Goal: Transaction & Acquisition: Purchase product/service

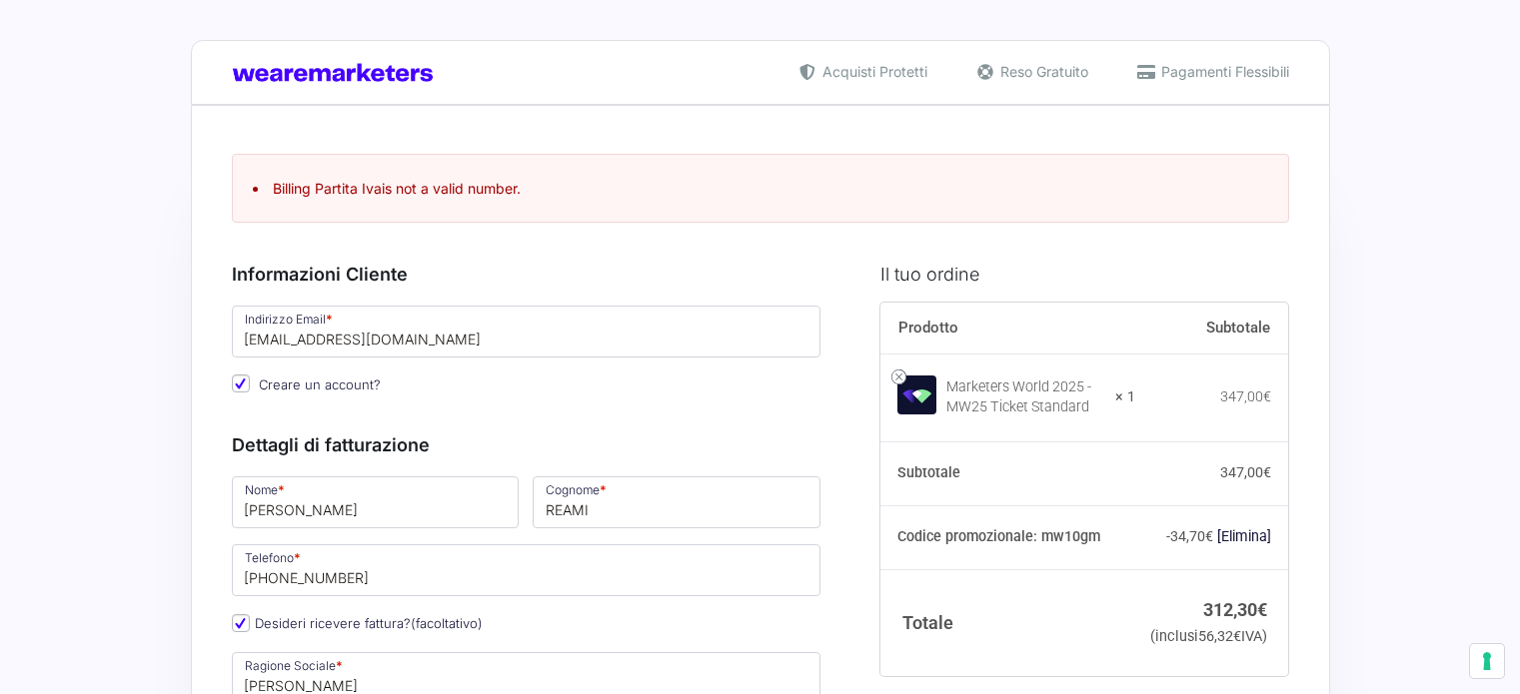
select select "ES"
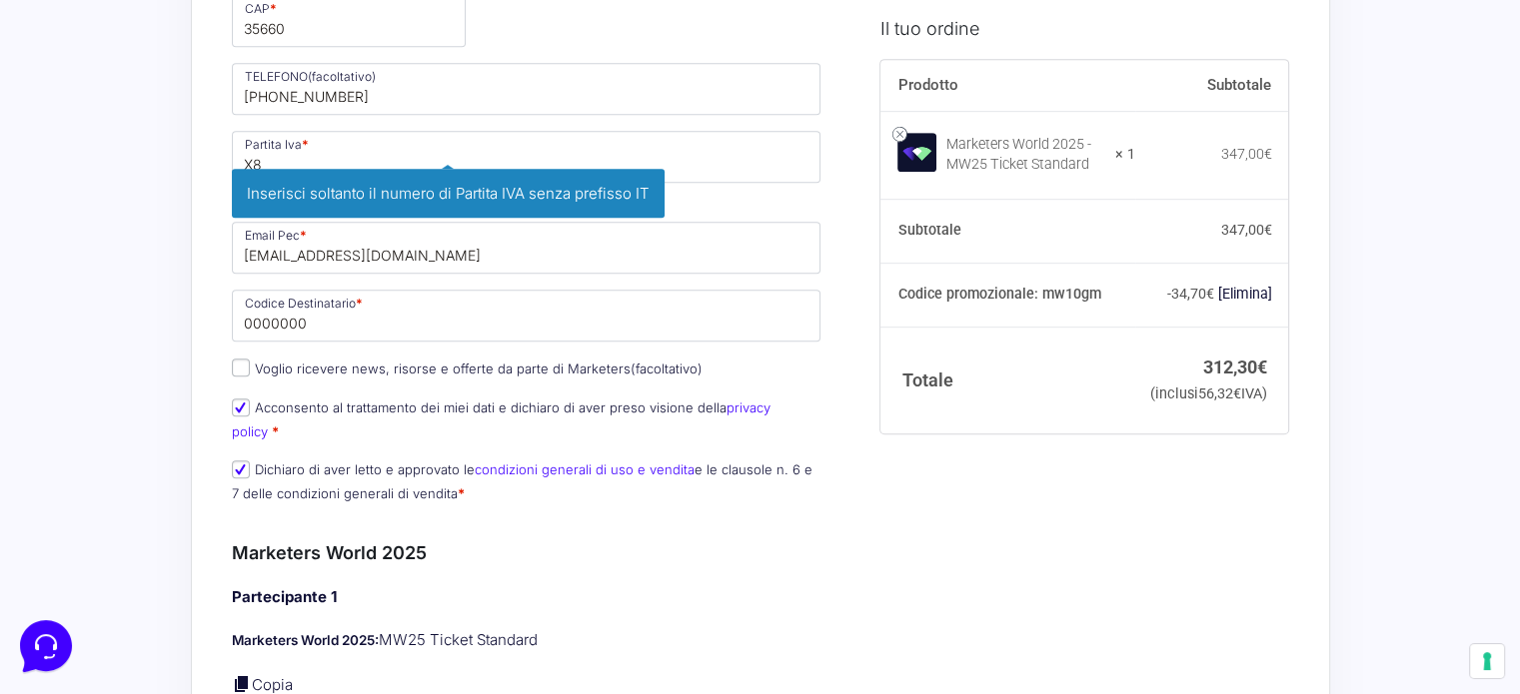
type input "X"
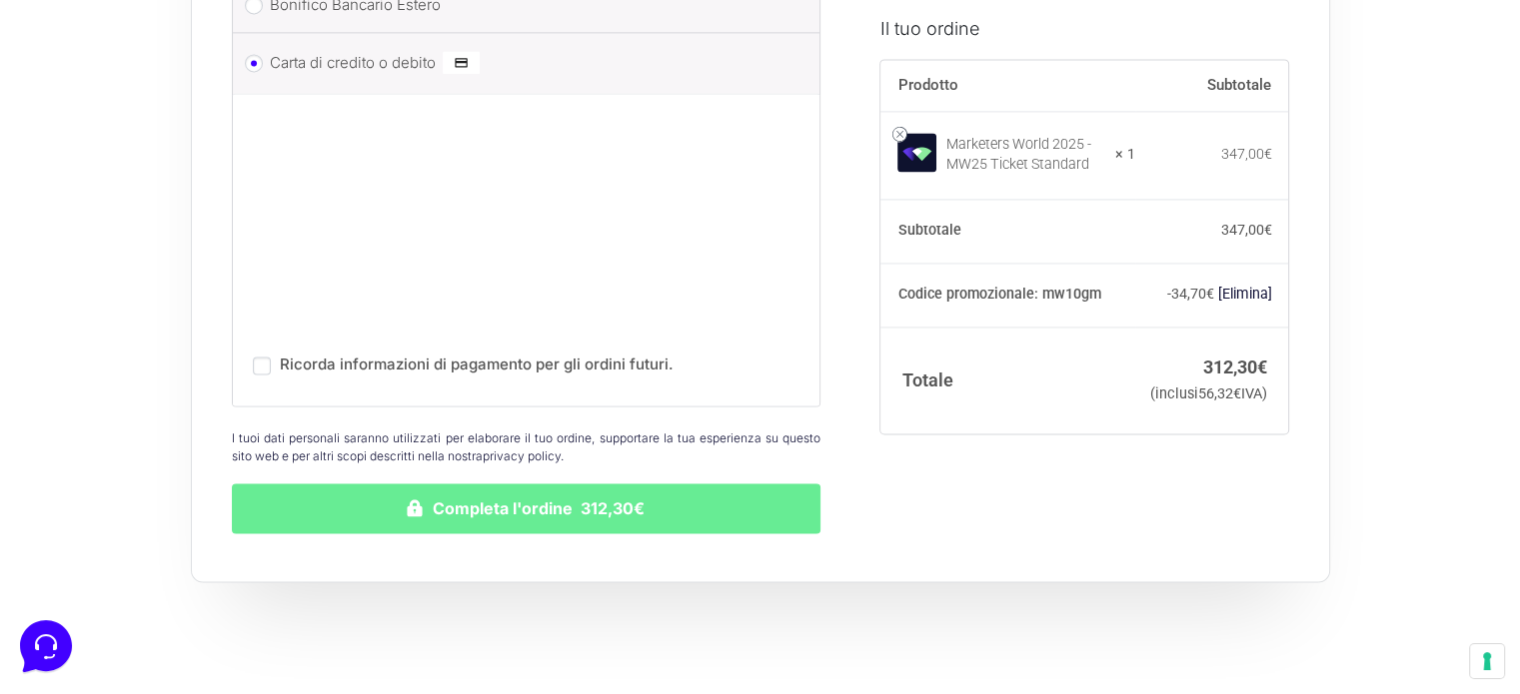
scroll to position [2995, 0]
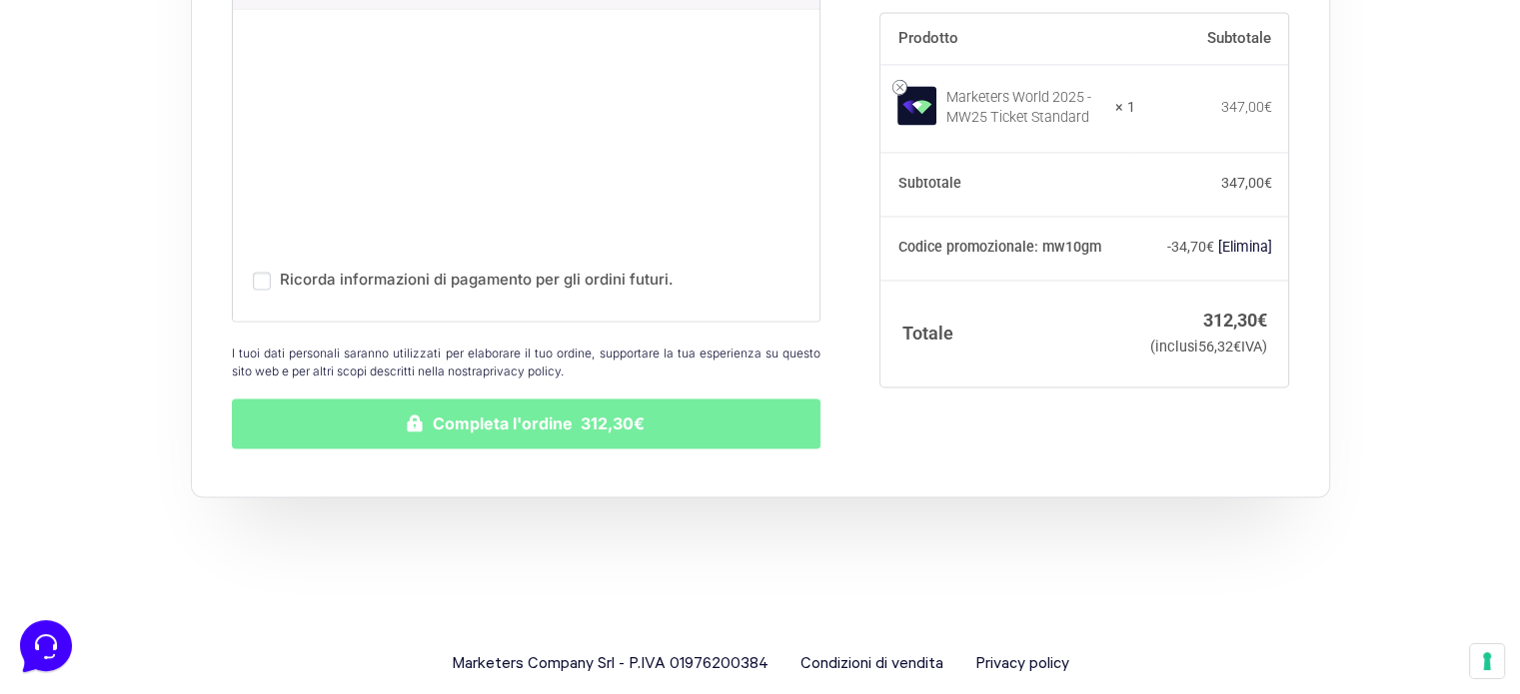
type input "00000000000"
click at [613, 401] on button "Completa l'ordine 312,30€" at bounding box center [527, 424] width 590 height 50
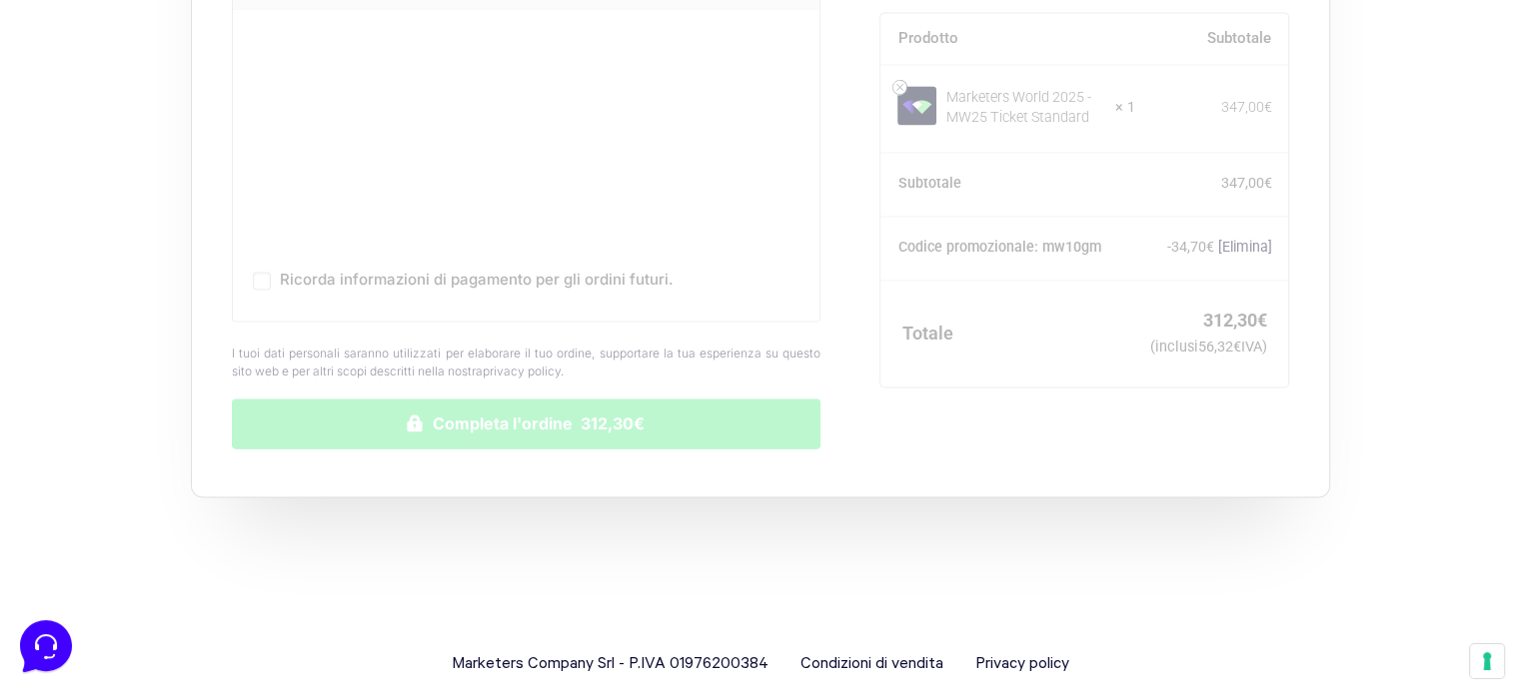
scroll to position [2973, 0]
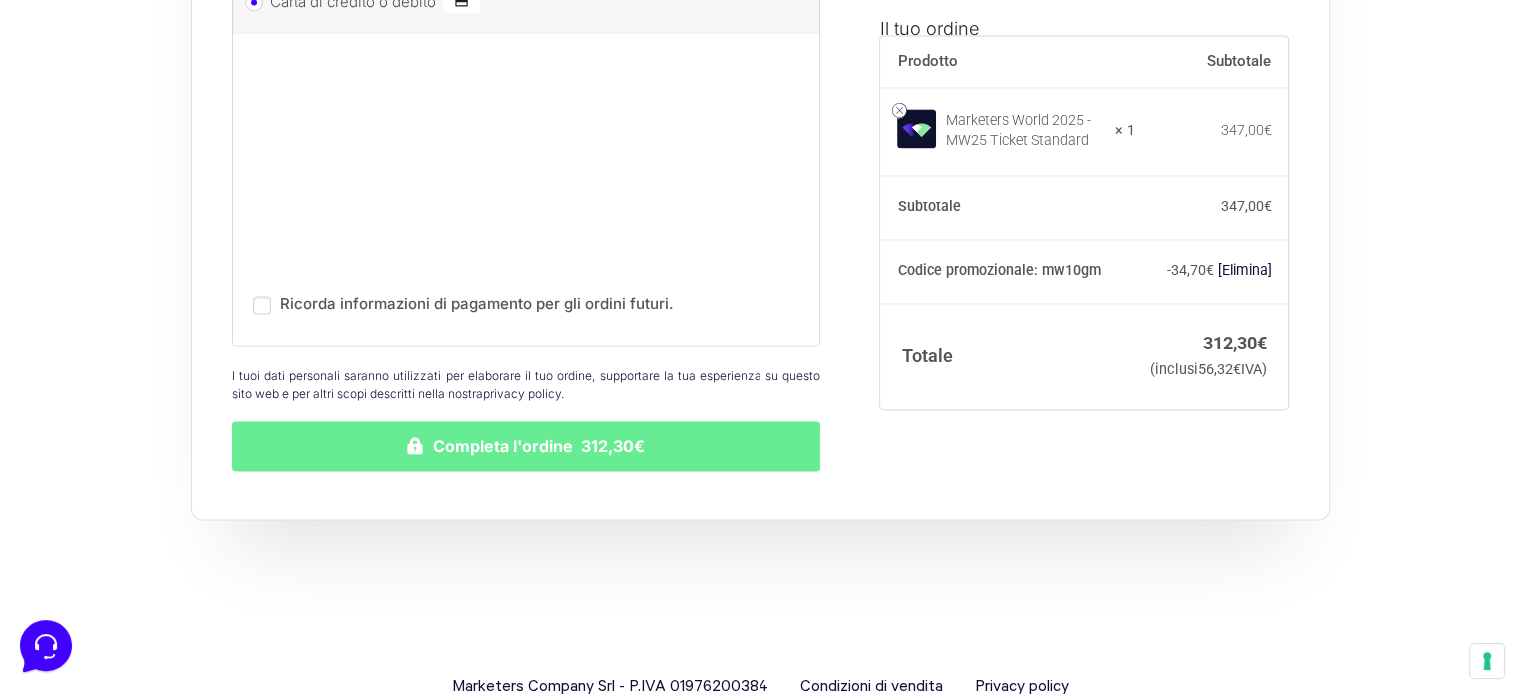
scroll to position [2950, 0]
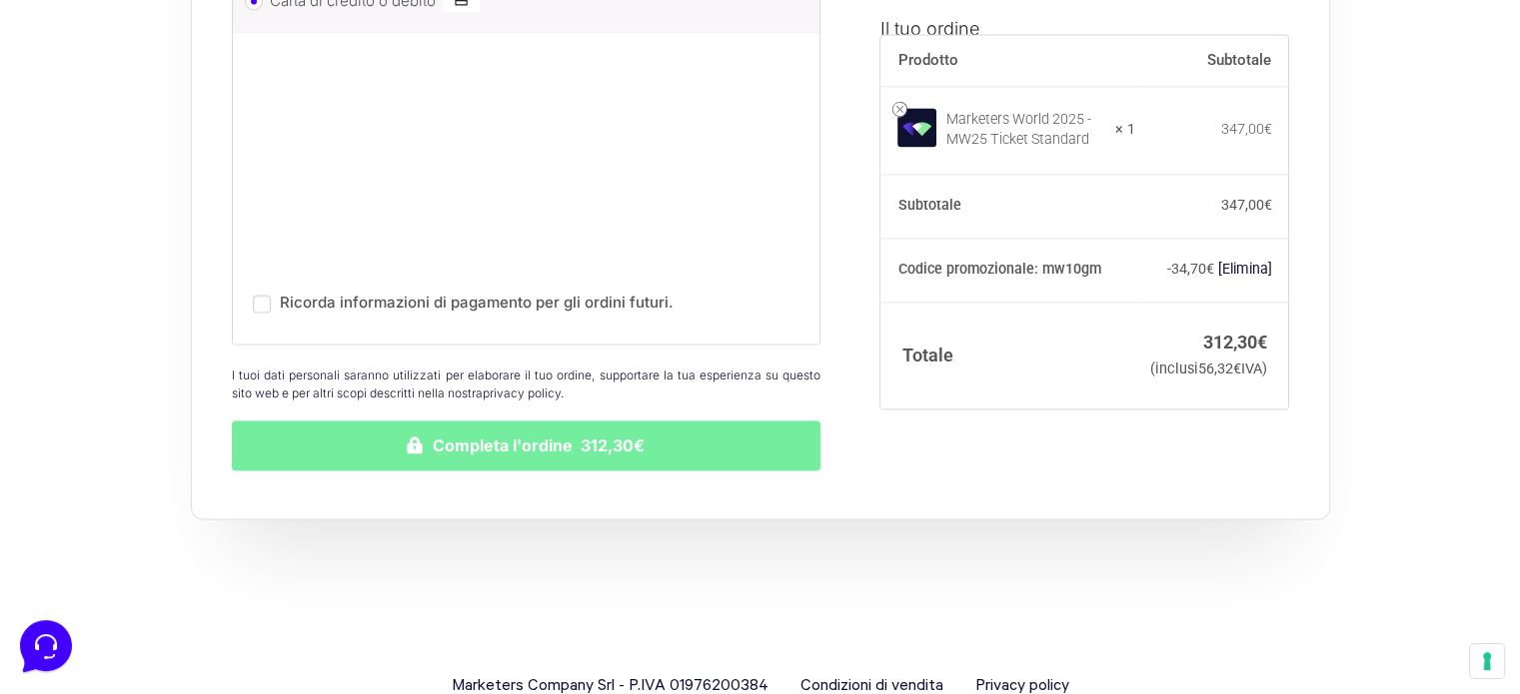
click at [431, 421] on button "Completa l'ordine 312,30€" at bounding box center [527, 446] width 590 height 50
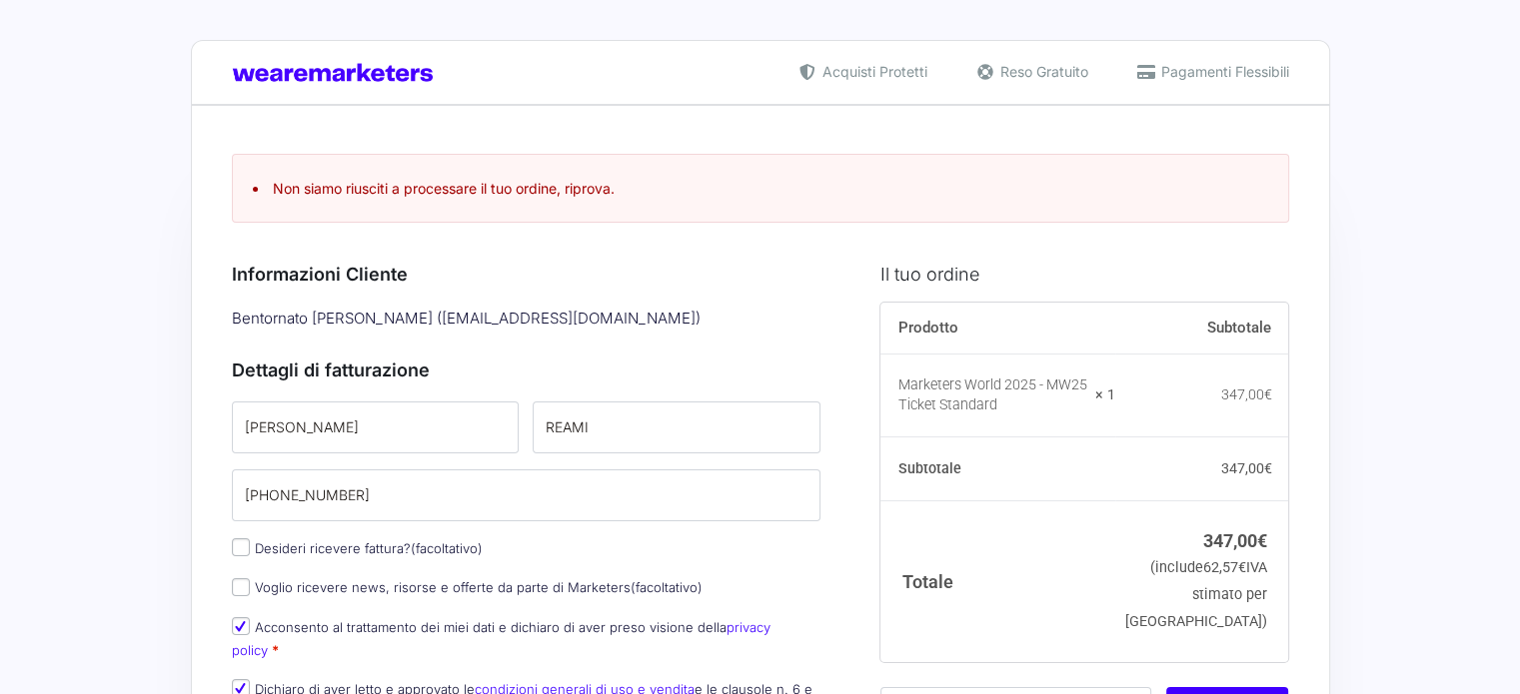
type input "[PERSON_NAME]"
type input "Reami"
type input "[EMAIL_ADDRESS][DOMAIN_NAME]"
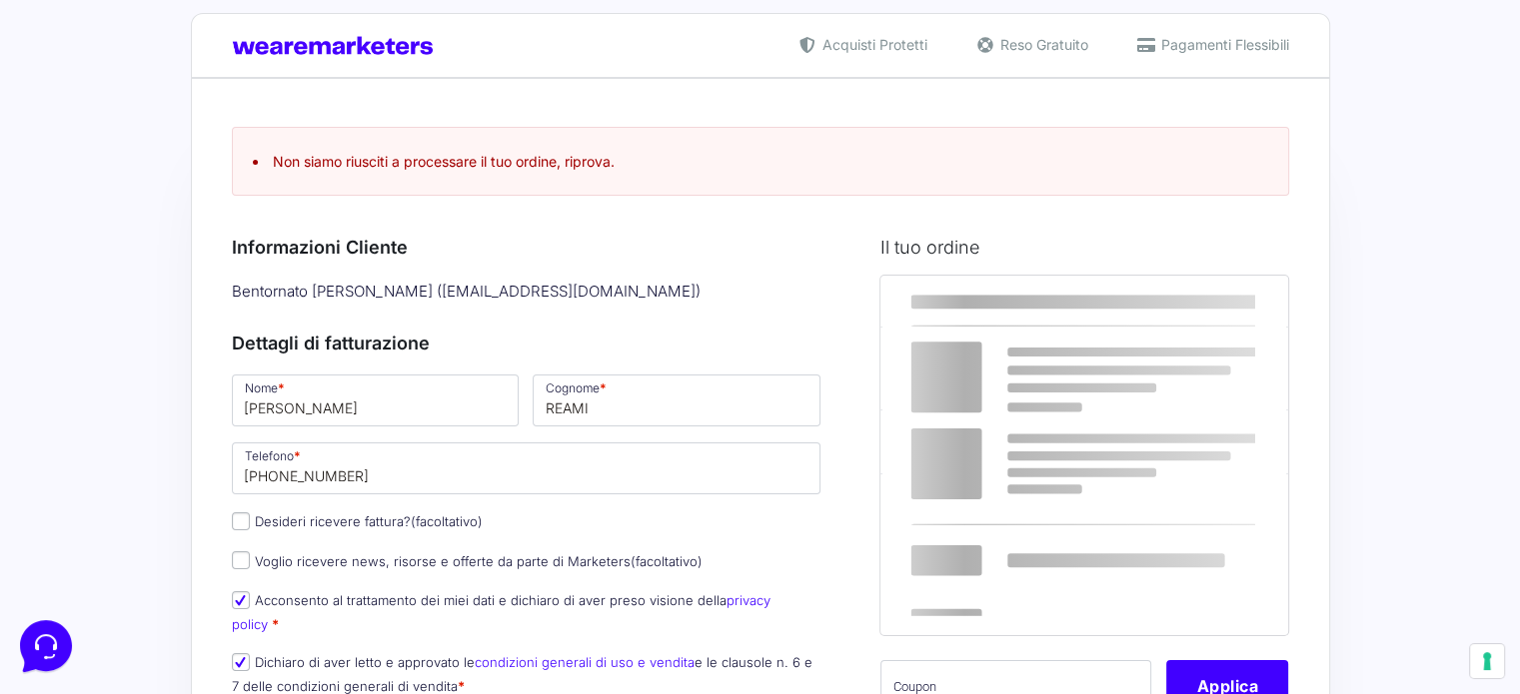
scroll to position [200, 0]
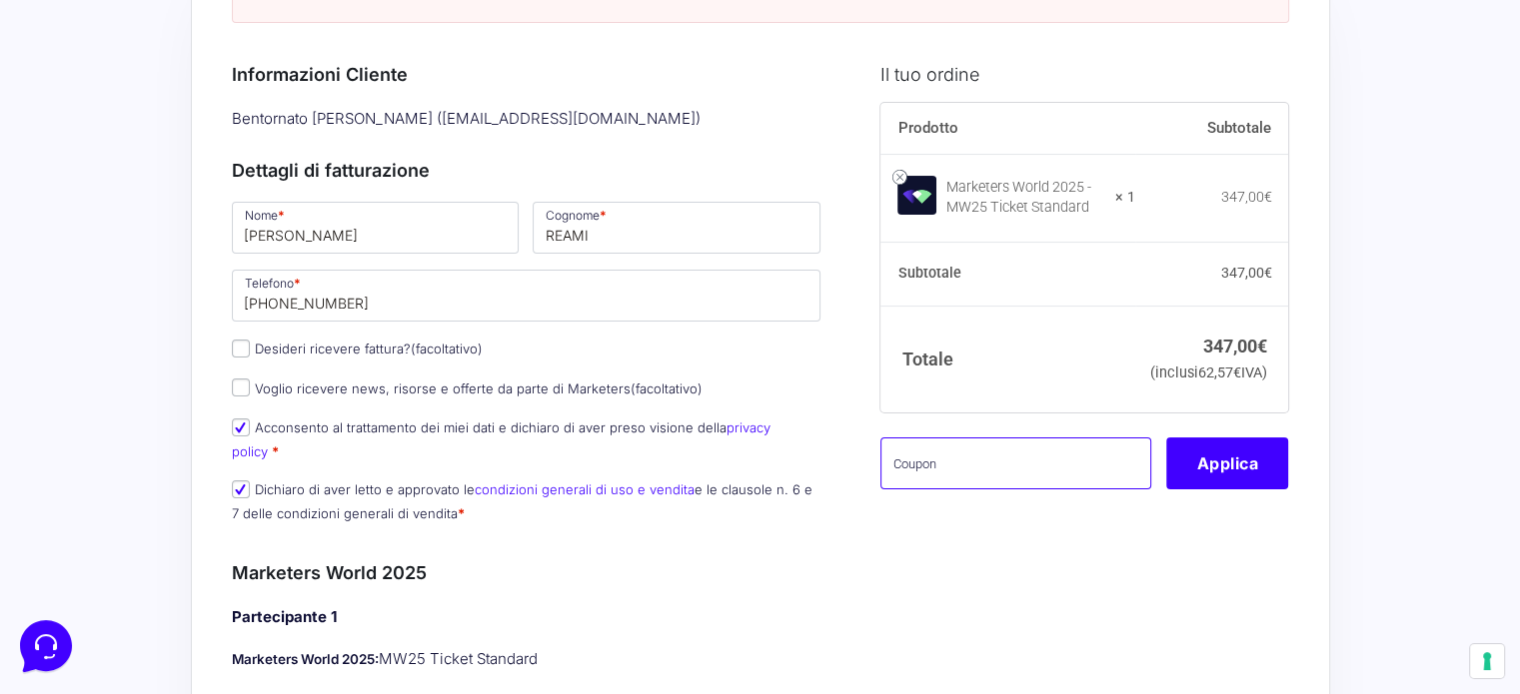
click at [905, 490] on input "text" at bounding box center [1015, 464] width 271 height 52
paste input "MW10GM"
type input "MW10GM"
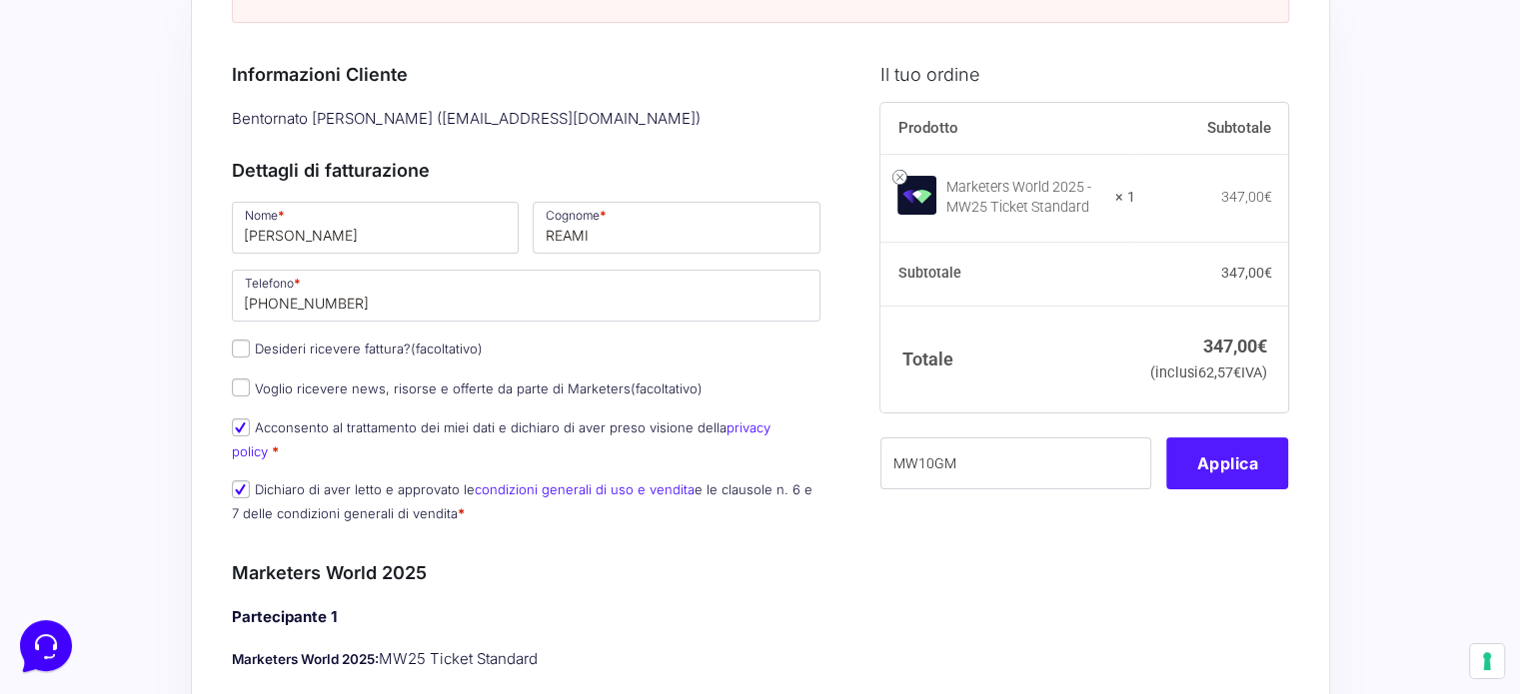
click at [1248, 490] on button "Applica" at bounding box center [1227, 464] width 122 height 52
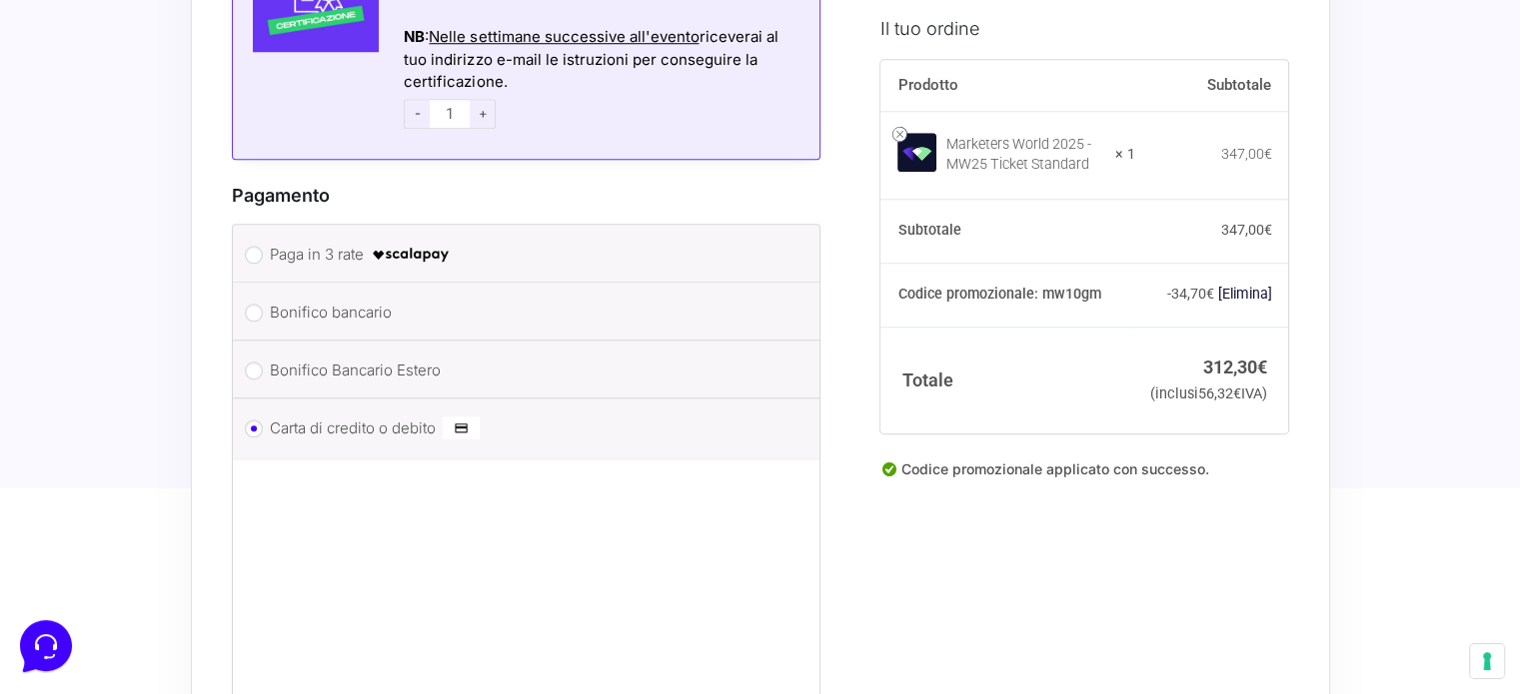
scroll to position [1799, 0]
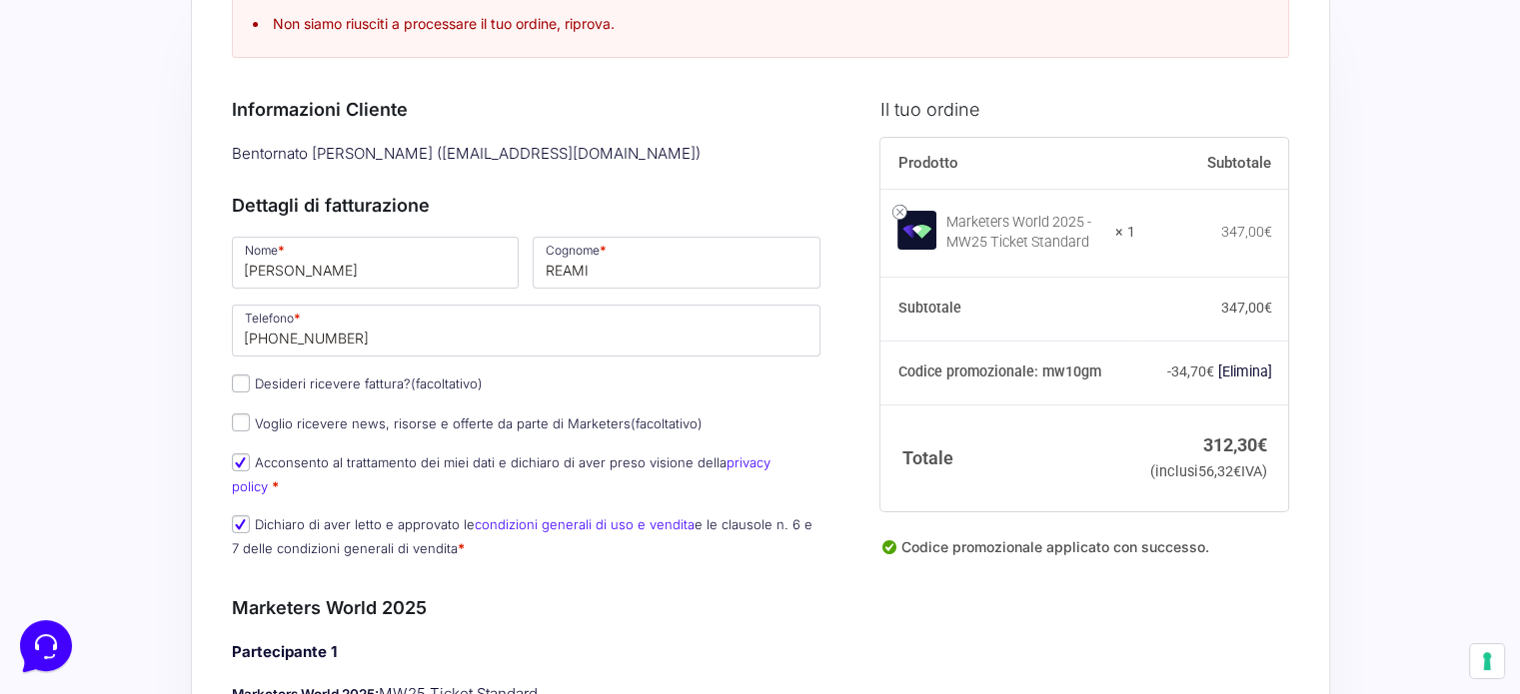
scroll to position [200, 0]
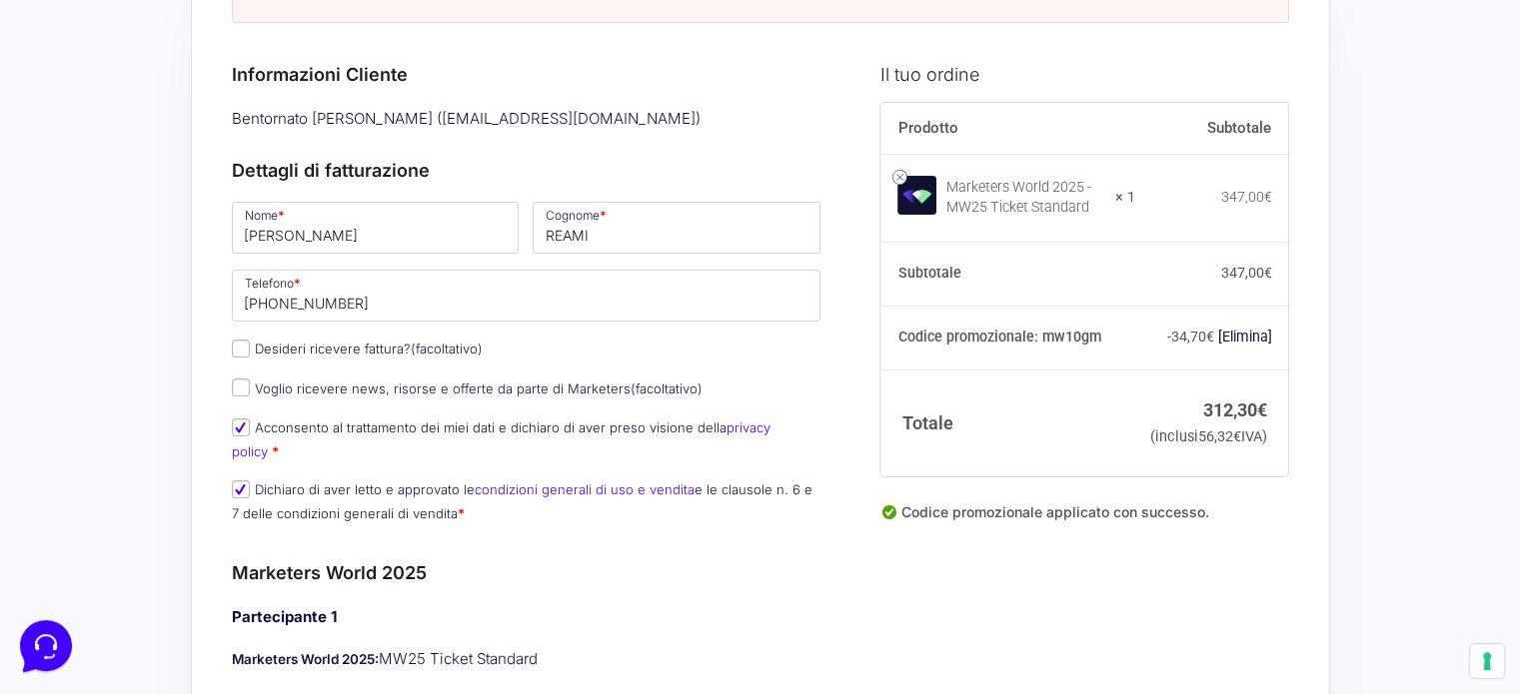
click at [355, 349] on label "Desideri ricevere fattura? (facoltativo)" at bounding box center [357, 349] width 251 height 16
click at [250, 349] on input "Desideri ricevere fattura? (facoltativo)" at bounding box center [241, 349] width 18 height 18
checkbox input "true"
select select "IT"
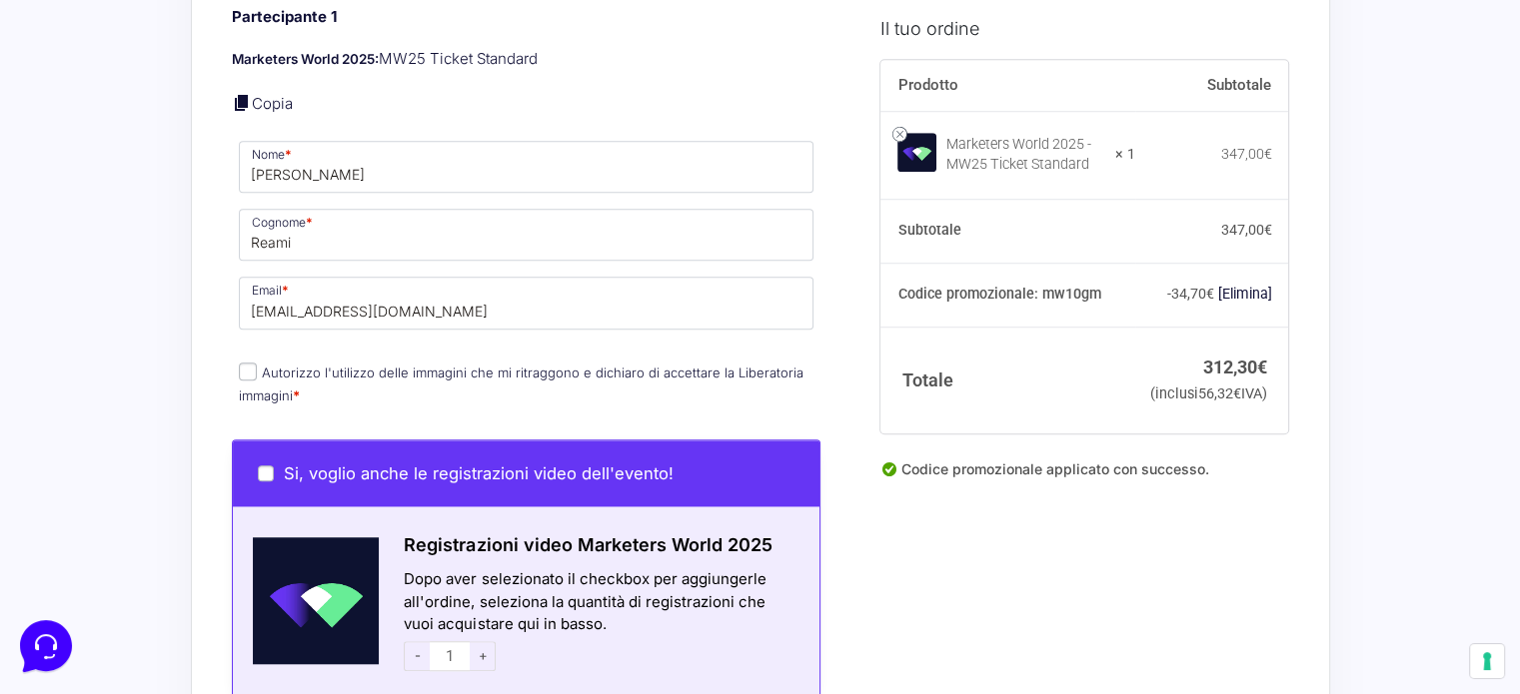
scroll to position [1599, 0]
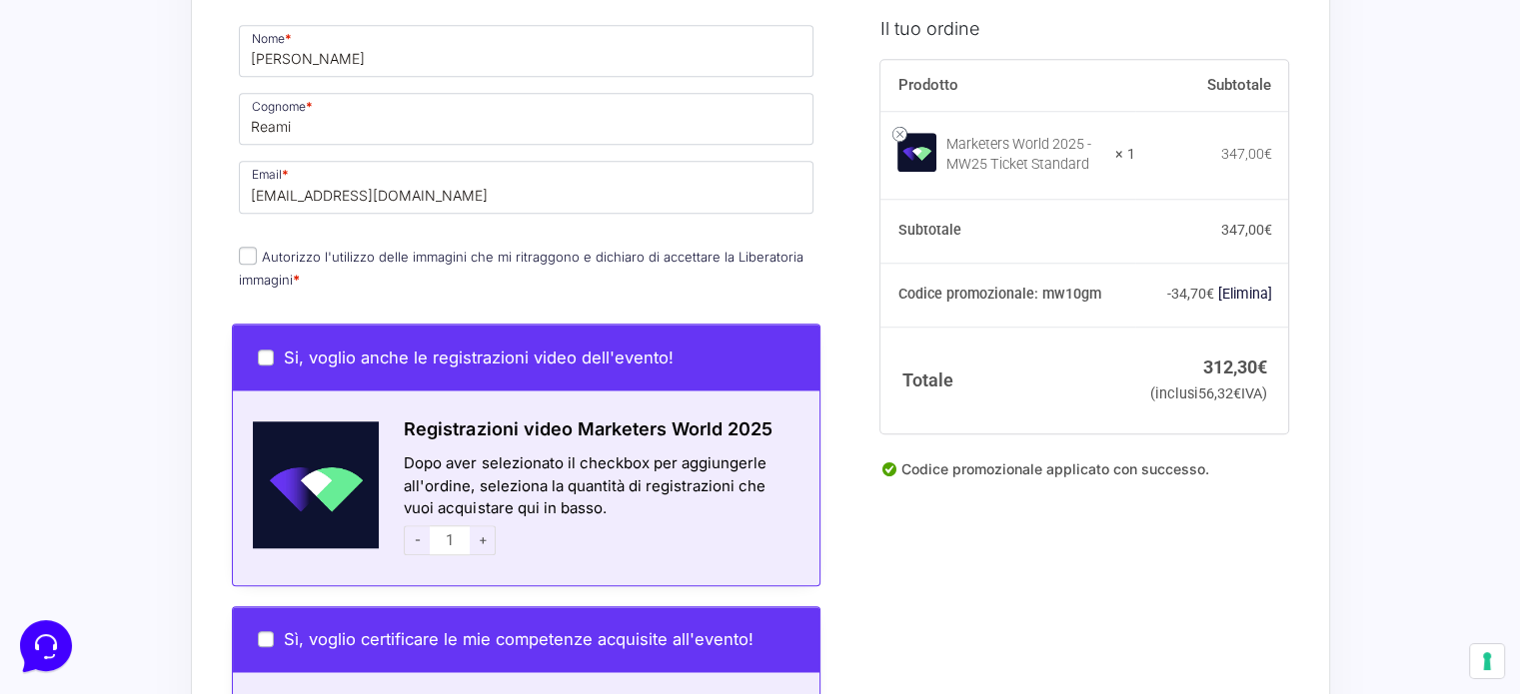
click at [307, 249] on label "Autorizzo l'utilizzo delle immagini che mi ritraggono e dichiaro di accettare l…" at bounding box center [521, 268] width 565 height 39
click at [257, 247] on input "Autorizzo l'utilizzo delle immagini che mi ritraggono e dichiaro di accettare l…" at bounding box center [248, 256] width 18 height 18
checkbox input "true"
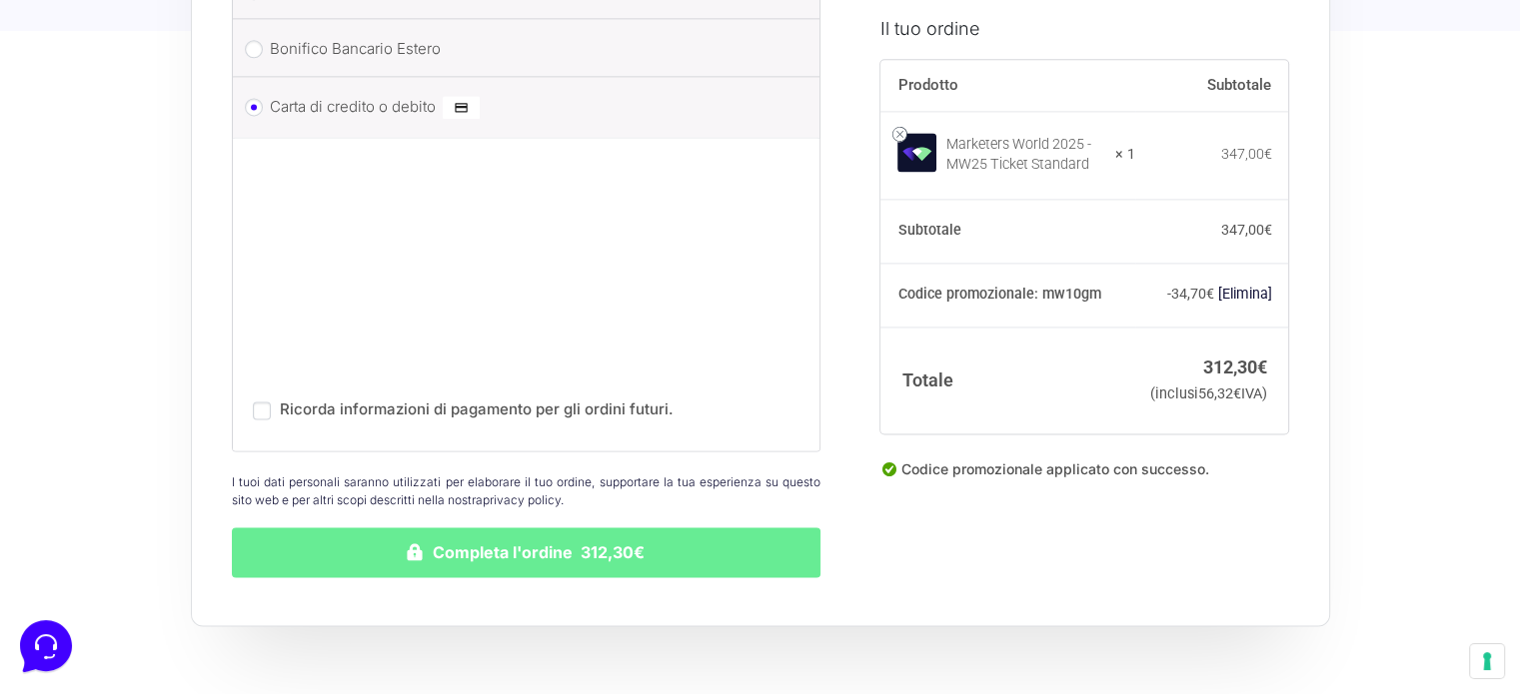
scroll to position [2898, 0]
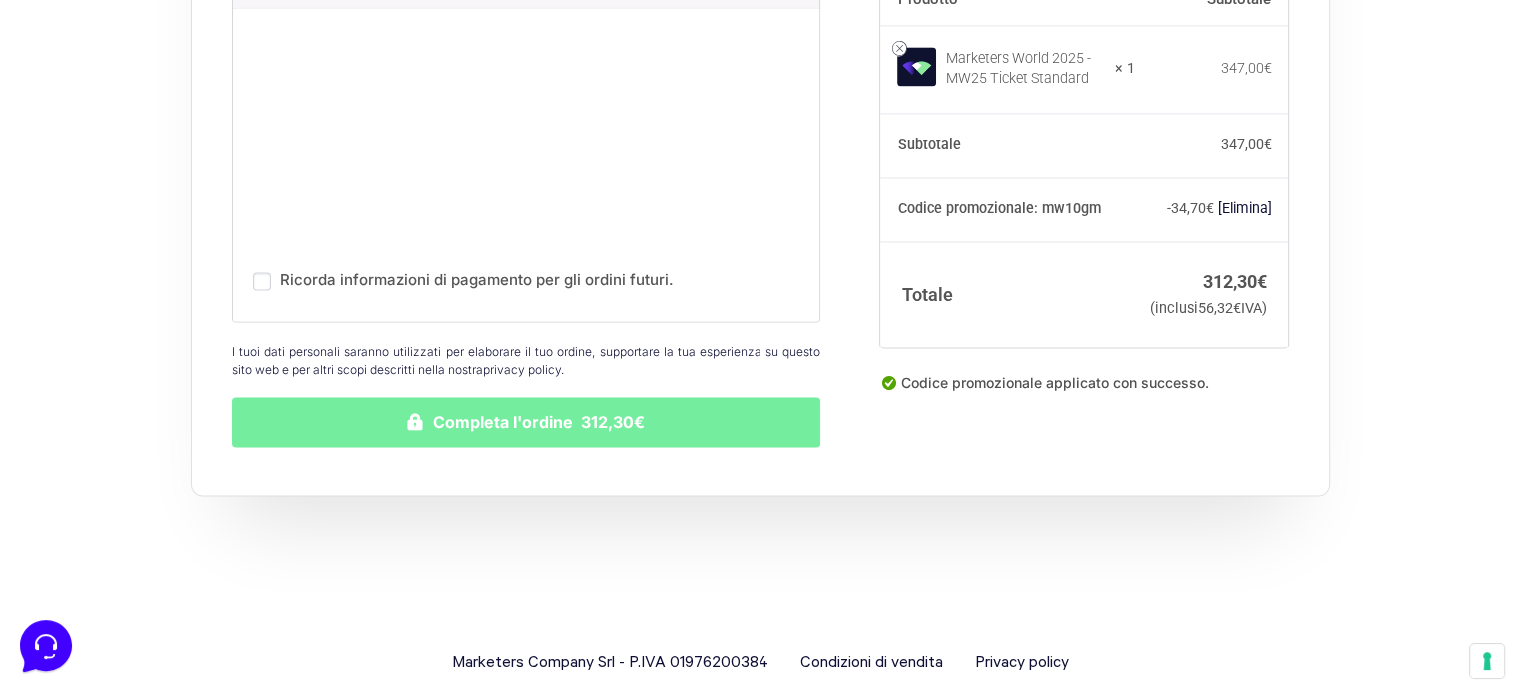
click at [530, 398] on button "Completa l'ordine 312,30€" at bounding box center [527, 423] width 590 height 50
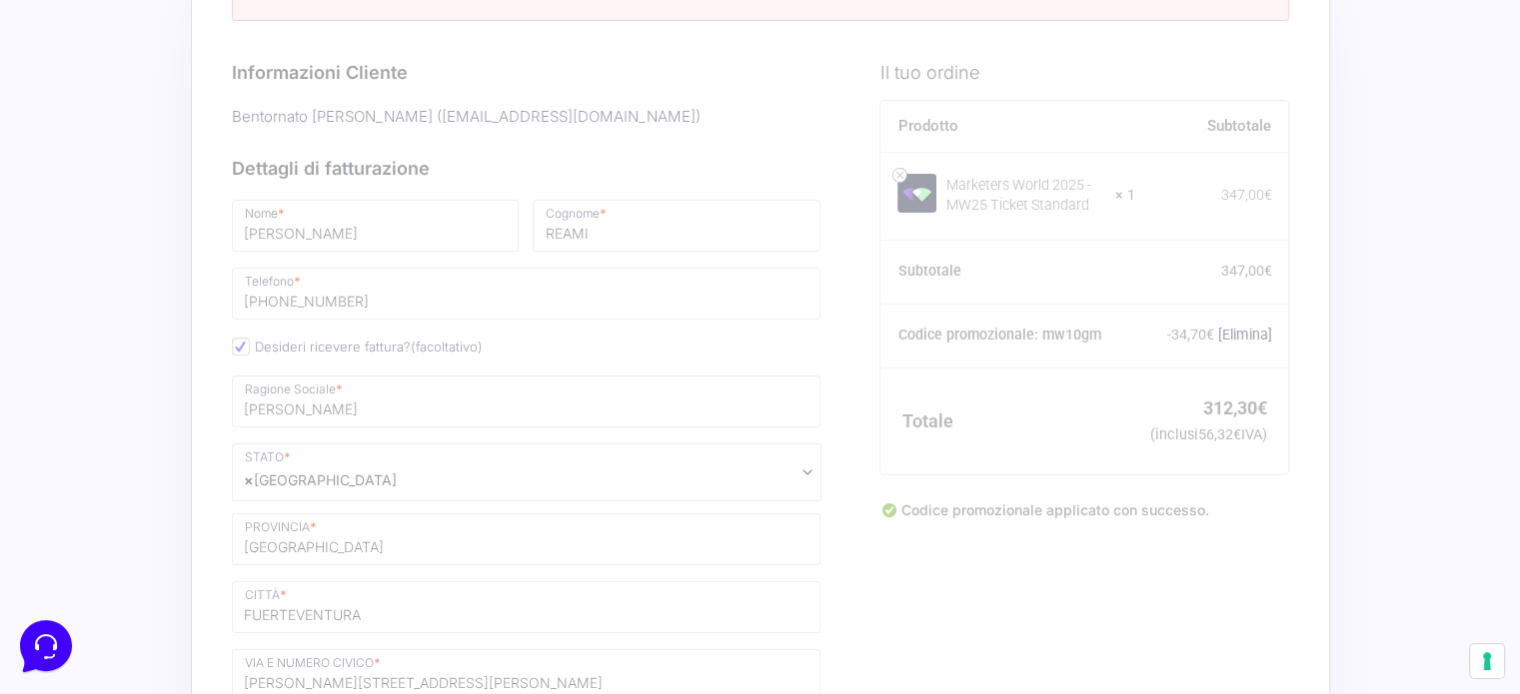
scroll to position [200, 0]
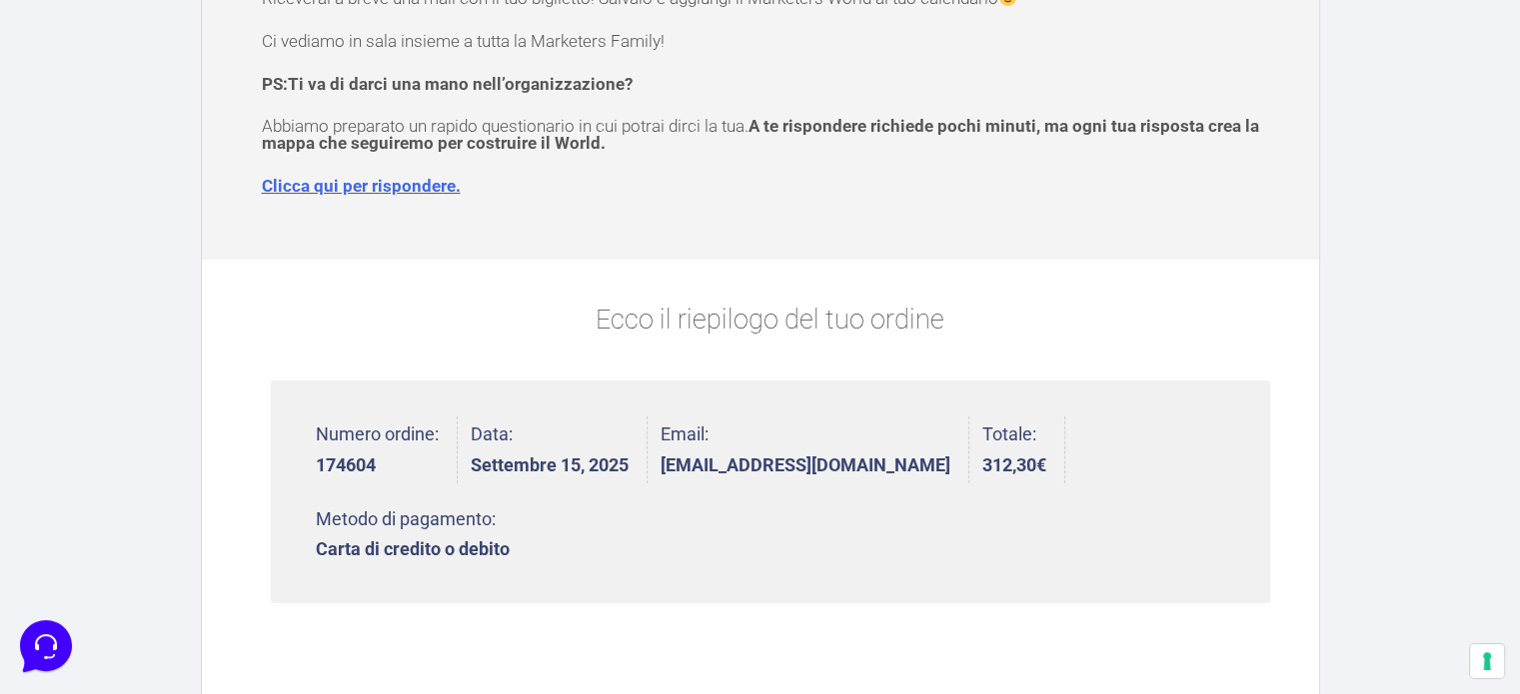
scroll to position [300, 0]
